Goal: Task Accomplishment & Management: Use online tool/utility

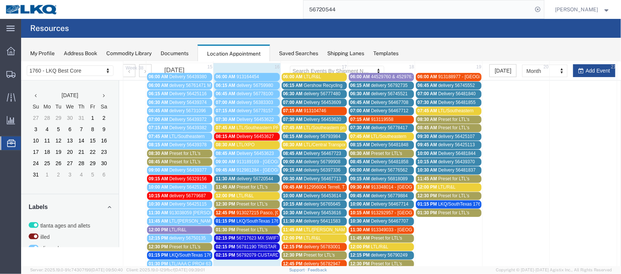
scroll to position [121, 0]
click at [244, 177] on span "delivery 56720544" at bounding box center [254, 177] width 37 height 5
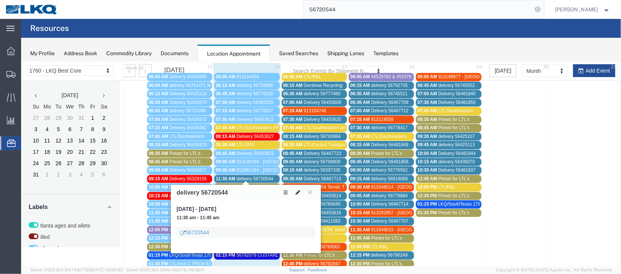
click at [298, 191] on icon at bounding box center [297, 191] width 5 height 5
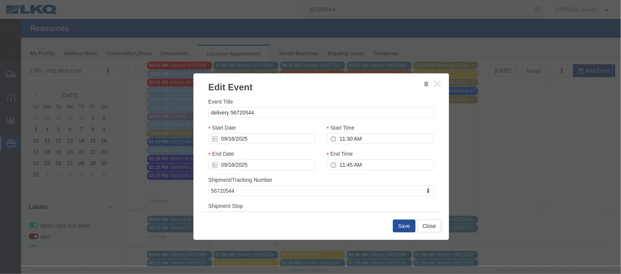
scroll to position [56, 0]
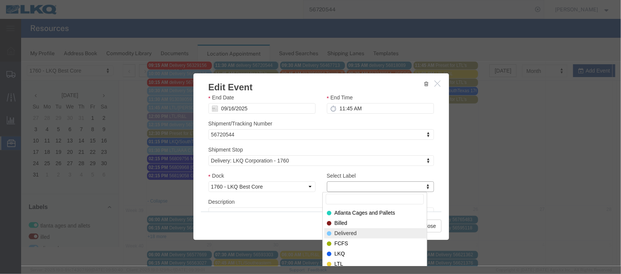
select select "40"
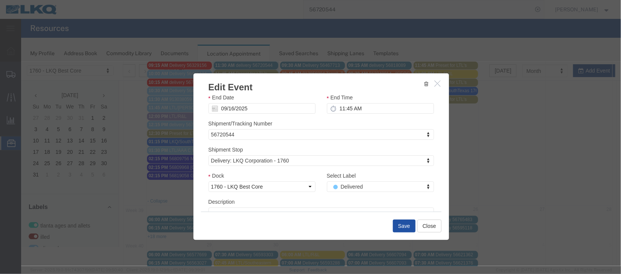
click at [399, 225] on button "Save" at bounding box center [404, 225] width 23 height 13
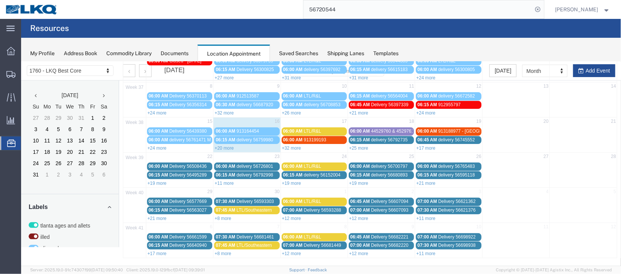
scroll to position [0, 0]
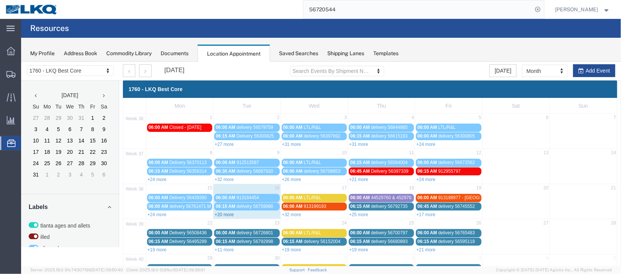
click at [222, 212] on link "+20 more" at bounding box center [223, 213] width 19 height 5
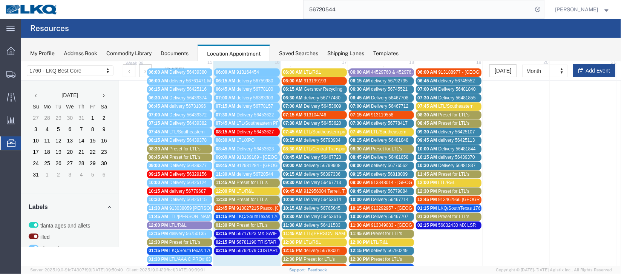
scroll to position [169, 0]
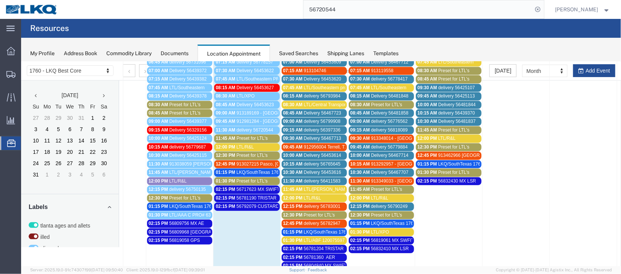
click at [237, 163] on div "12:45 PM 913027215 Pasco, [GEOGRAPHIC_DATA] Uber Freight" at bounding box center [246, 164] width 62 height 6
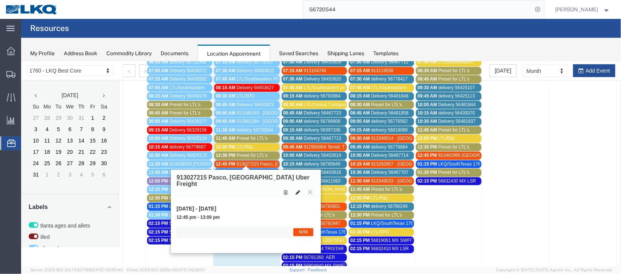
click at [298, 189] on icon at bounding box center [297, 191] width 5 height 5
select select "1"
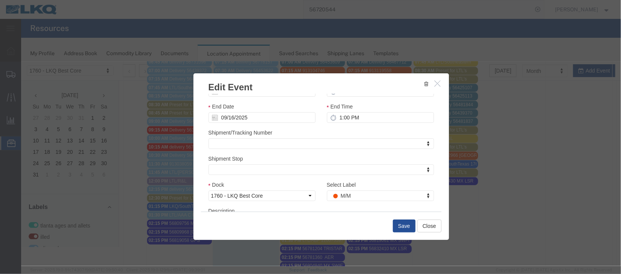
scroll to position [92, 0]
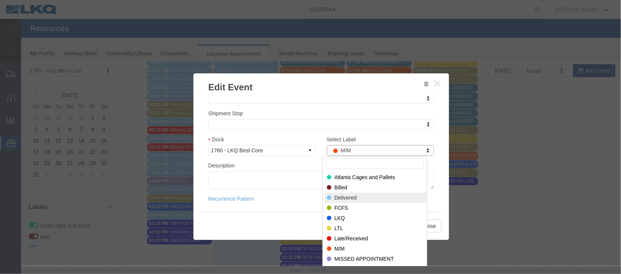
select select "40"
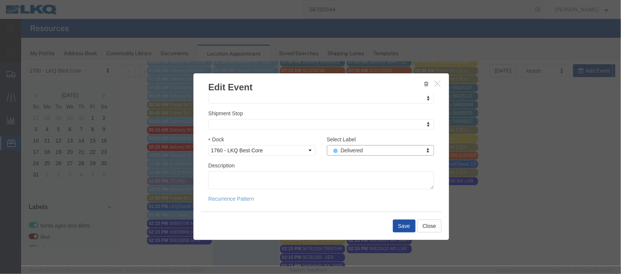
click at [396, 223] on button "Save" at bounding box center [404, 225] width 23 height 13
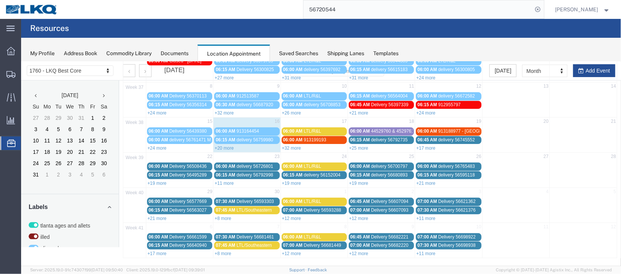
scroll to position [0, 0]
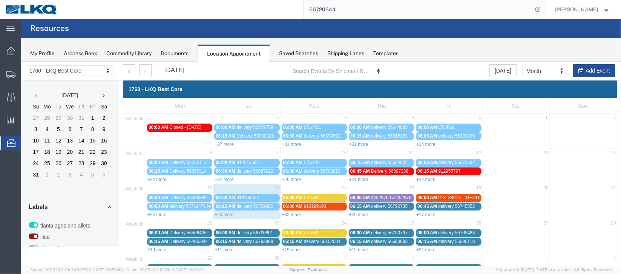
click at [219, 216] on div "+20 more" at bounding box center [246, 214] width 67 height 8
select select "1"
select select
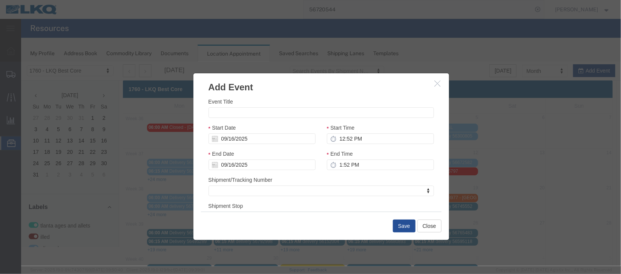
click at [437, 80] on icon "button" at bounding box center [438, 83] width 6 height 6
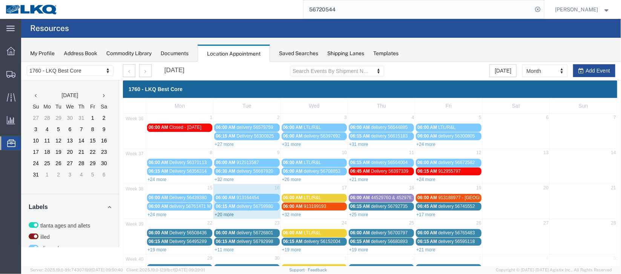
click at [225, 212] on link "+20 more" at bounding box center [223, 213] width 19 height 5
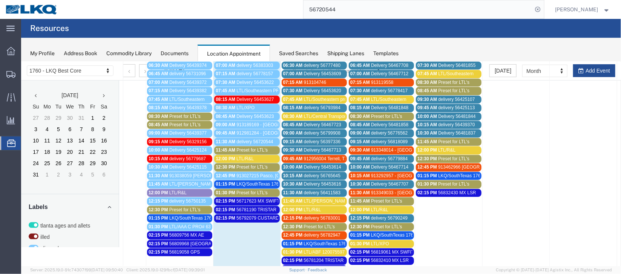
scroll to position [169, 0]
